Goal: Transaction & Acquisition: Purchase product/service

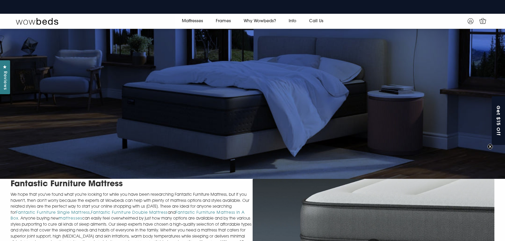
scroll to position [153, 0]
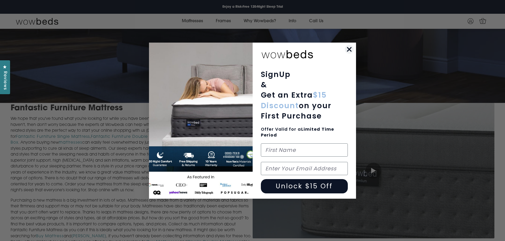
click at [348, 47] on circle "Close dialog" at bounding box center [349, 49] width 9 height 9
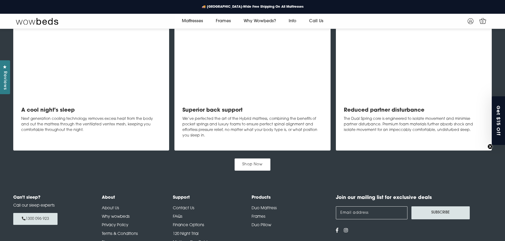
scroll to position [629, 0]
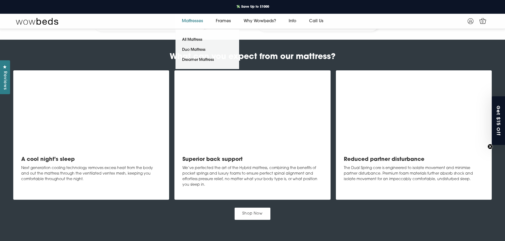
click at [186, 19] on link "Mattresses" at bounding box center [192, 21] width 34 height 15
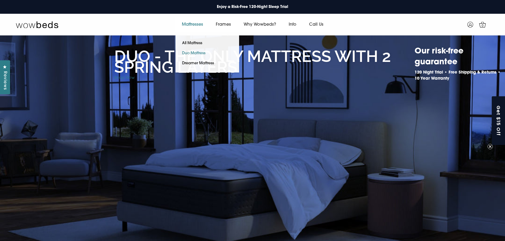
click at [197, 52] on link "Duo Mattress" at bounding box center [193, 53] width 37 height 10
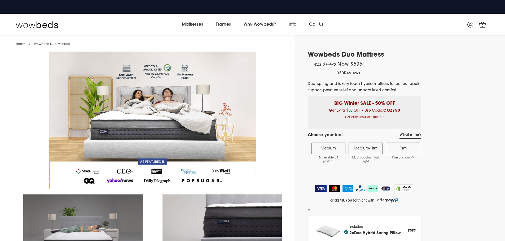
select select "Medium-Firm"
select select "Queen"
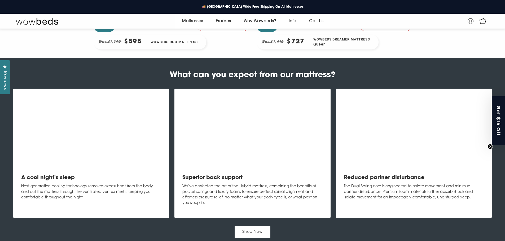
scroll to position [629, 0]
